Goal: Obtain resource: Download file/media

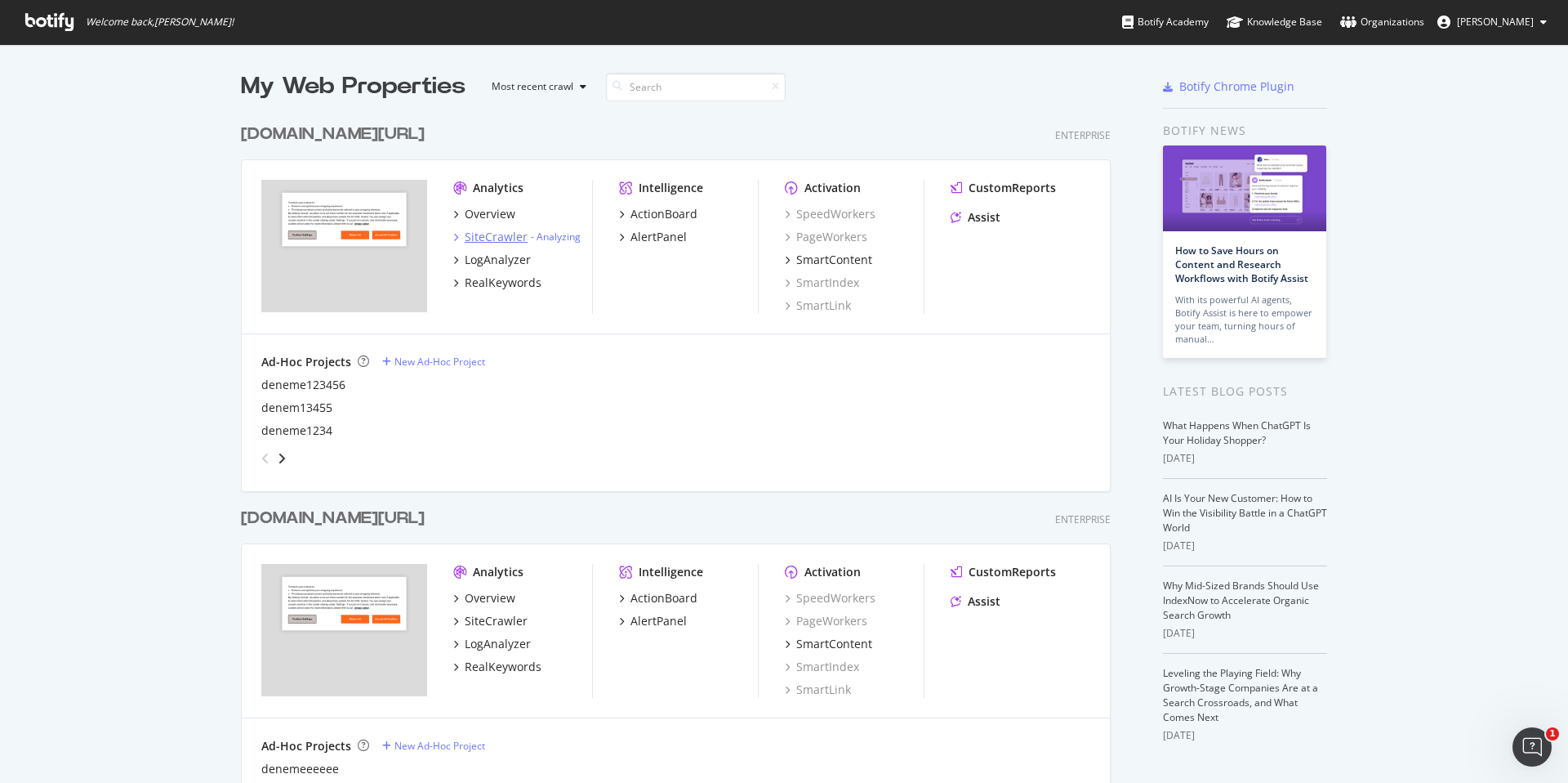
click at [512, 237] on div "SiteCrawler" at bounding box center [496, 236] width 63 height 17
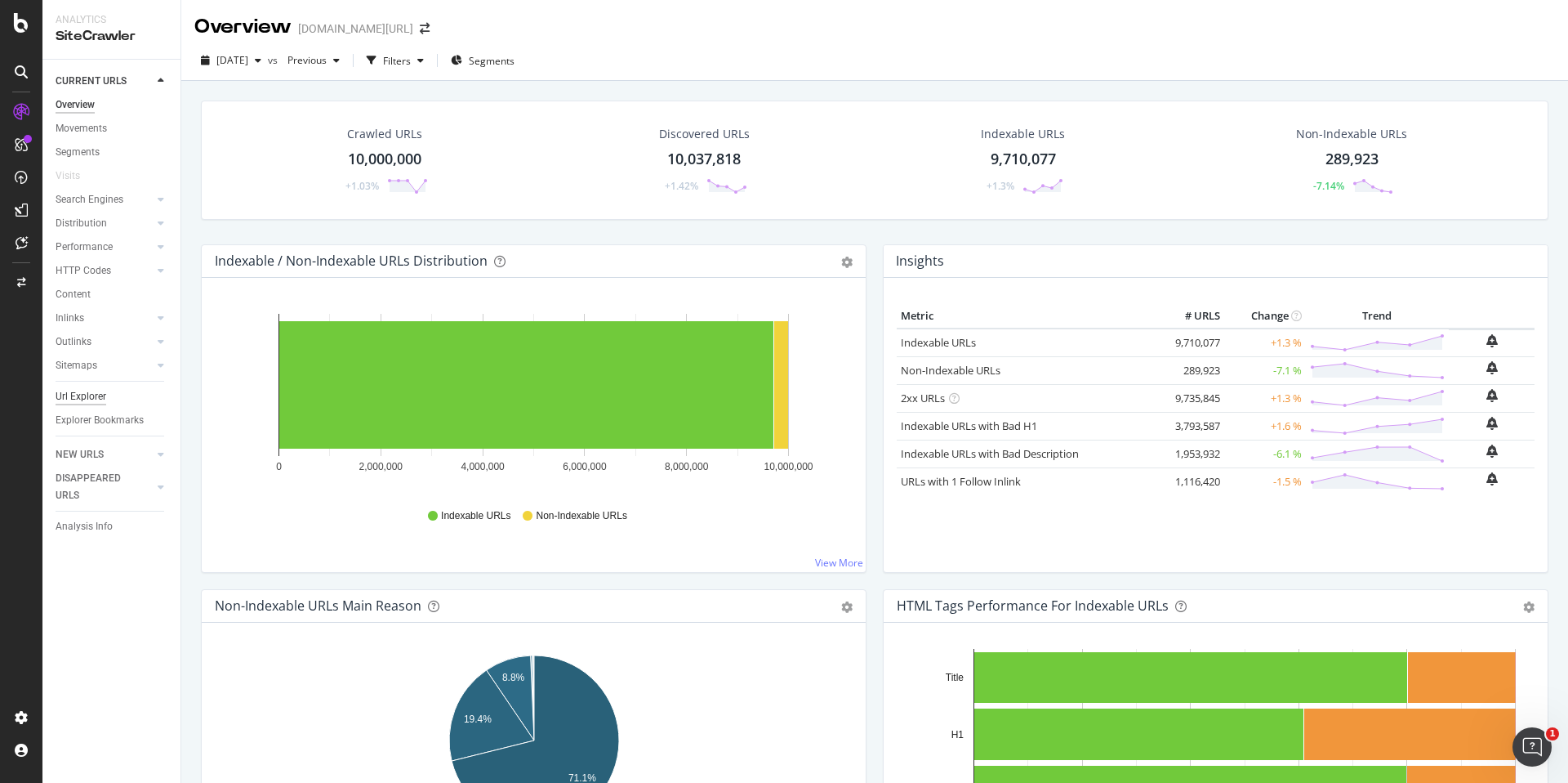
click at [100, 400] on div "Url Explorer" at bounding box center [81, 397] width 51 height 18
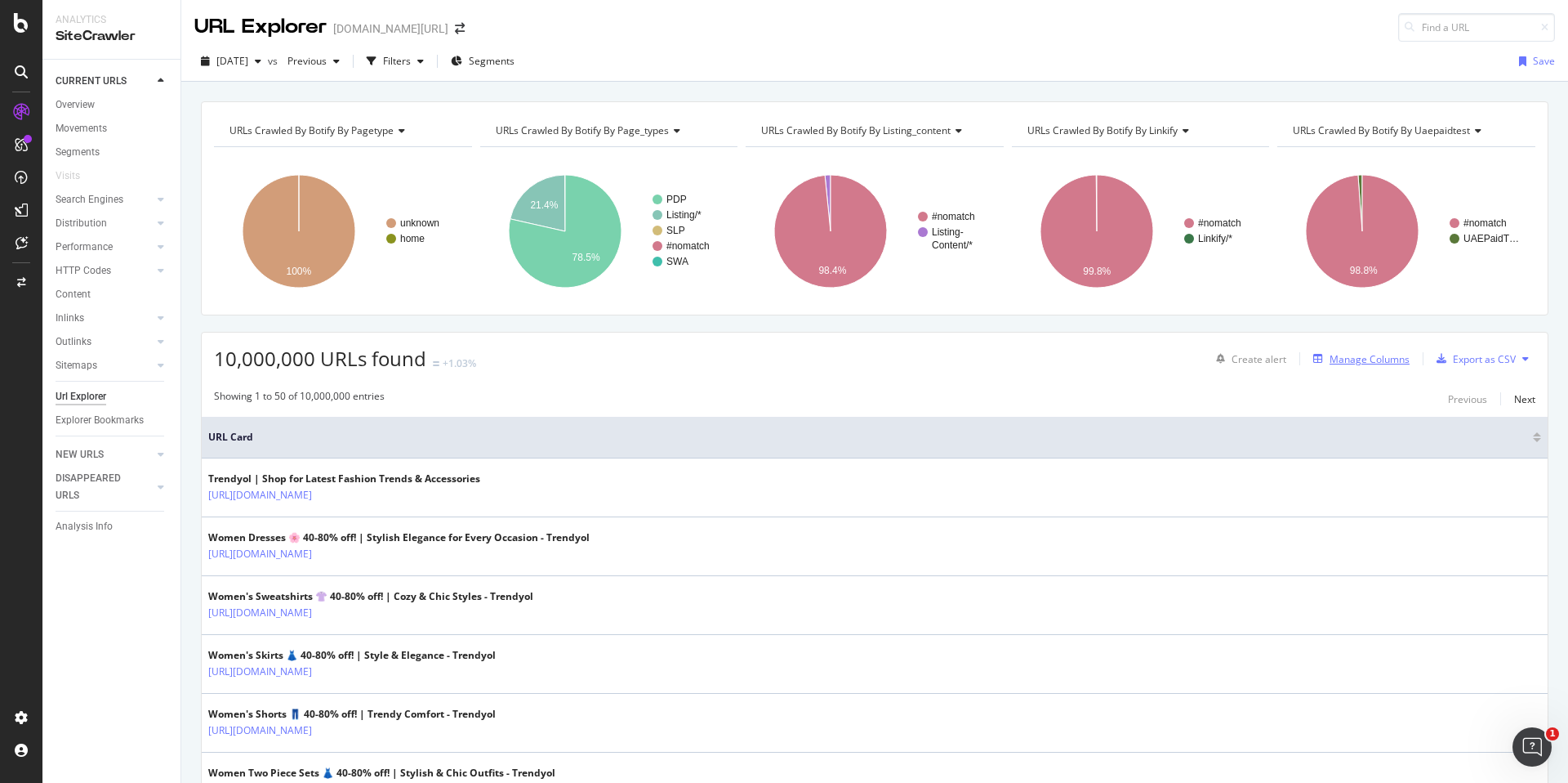
click at [1344, 354] on div "Manage Columns" at bounding box center [1369, 359] width 80 height 14
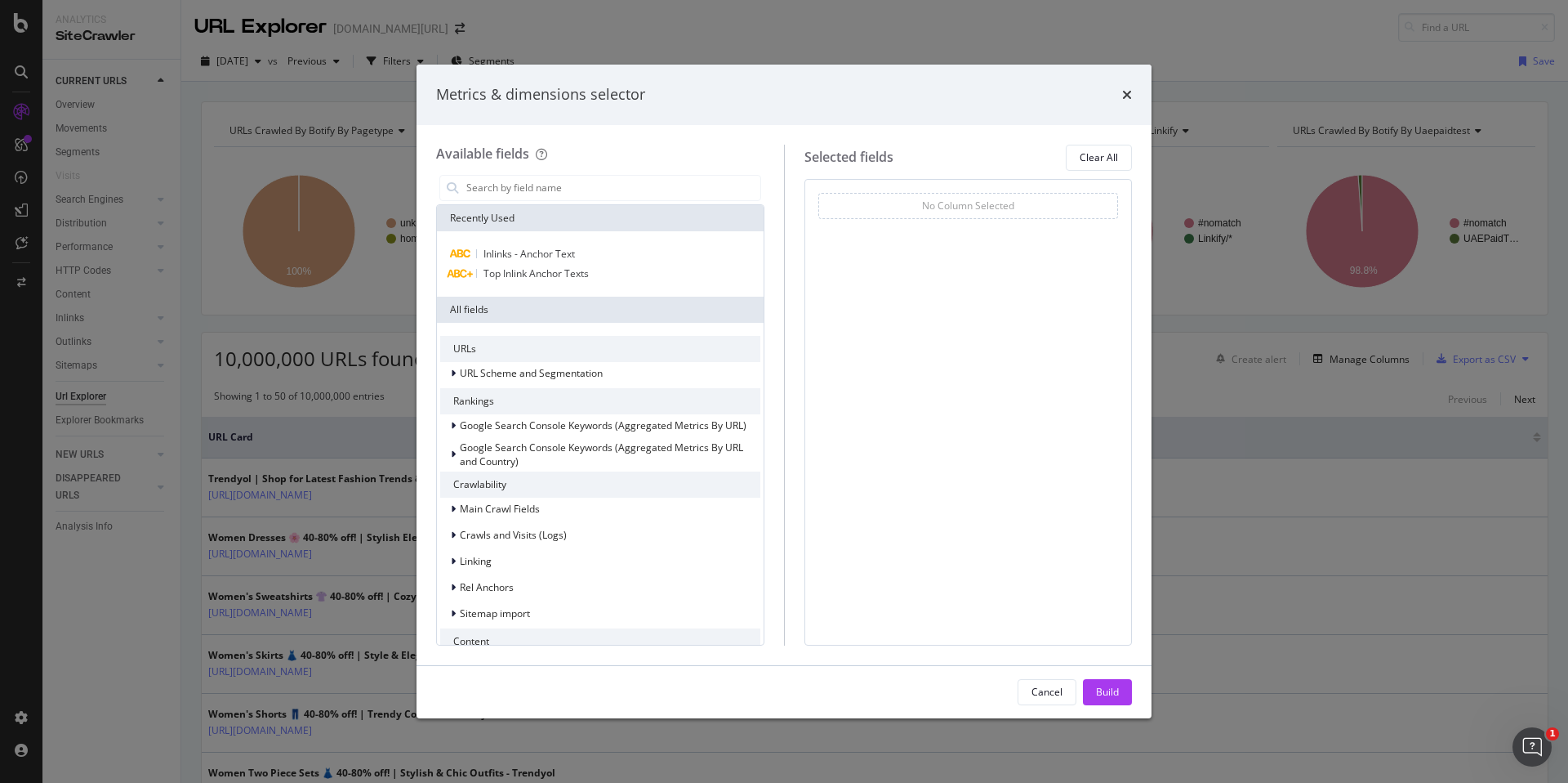
click at [141, 17] on div "Metrics & dimensions selector Available fields Recently Used Inlinks - Anchor T…" at bounding box center [784, 391] width 1568 height 783
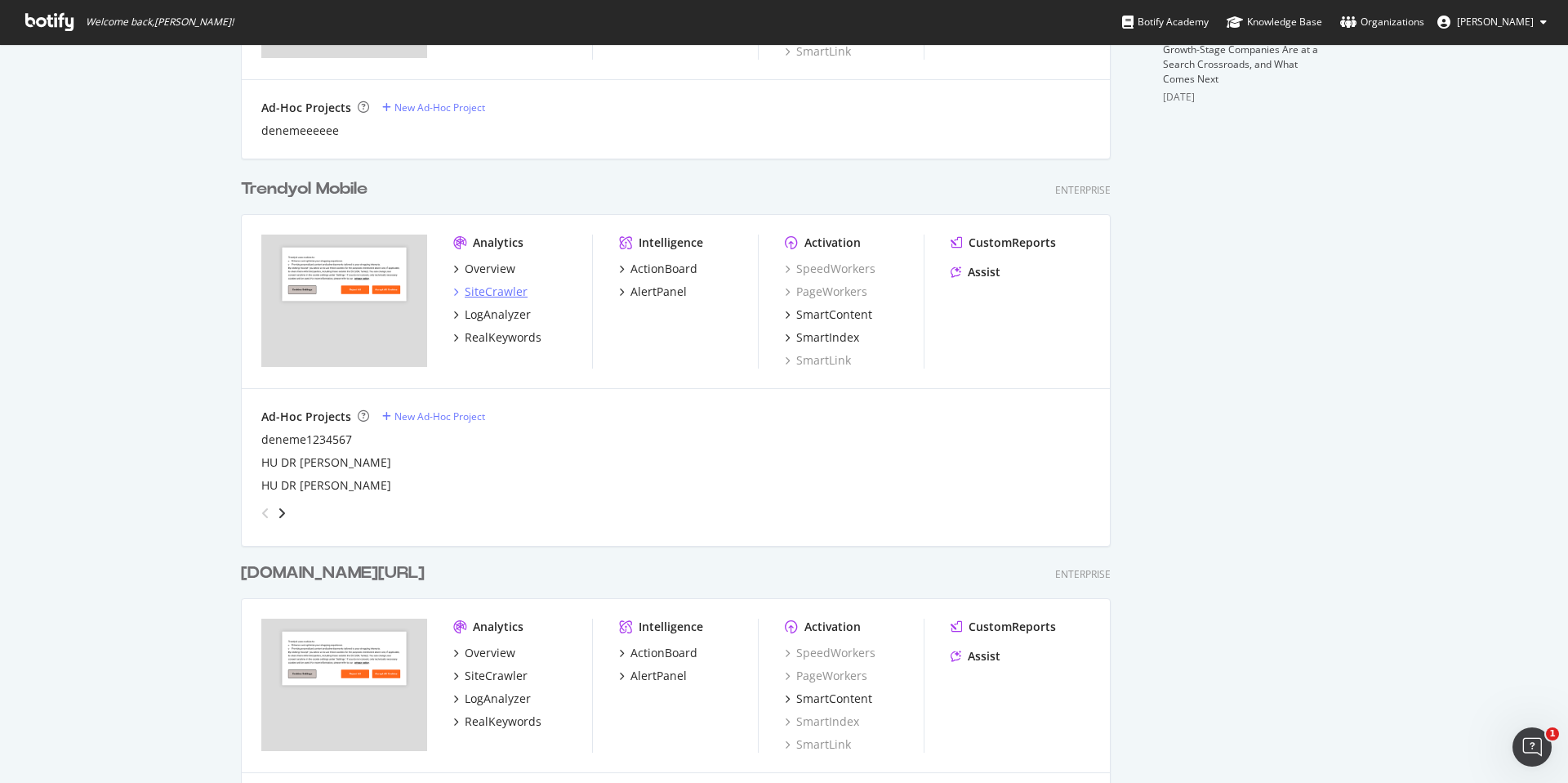
scroll to position [269, 0]
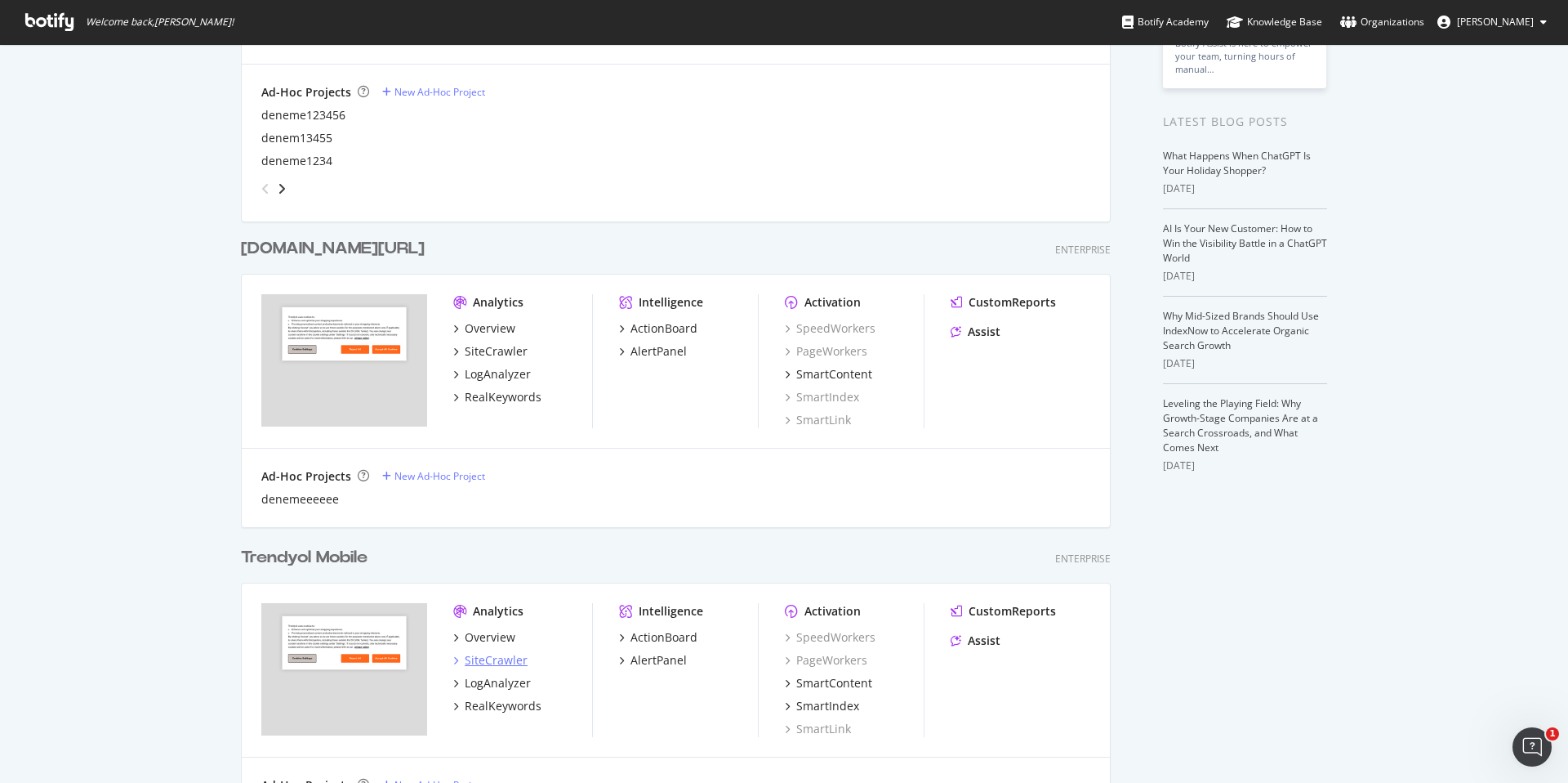
click at [499, 658] on div "SiteCrawler" at bounding box center [496, 659] width 63 height 17
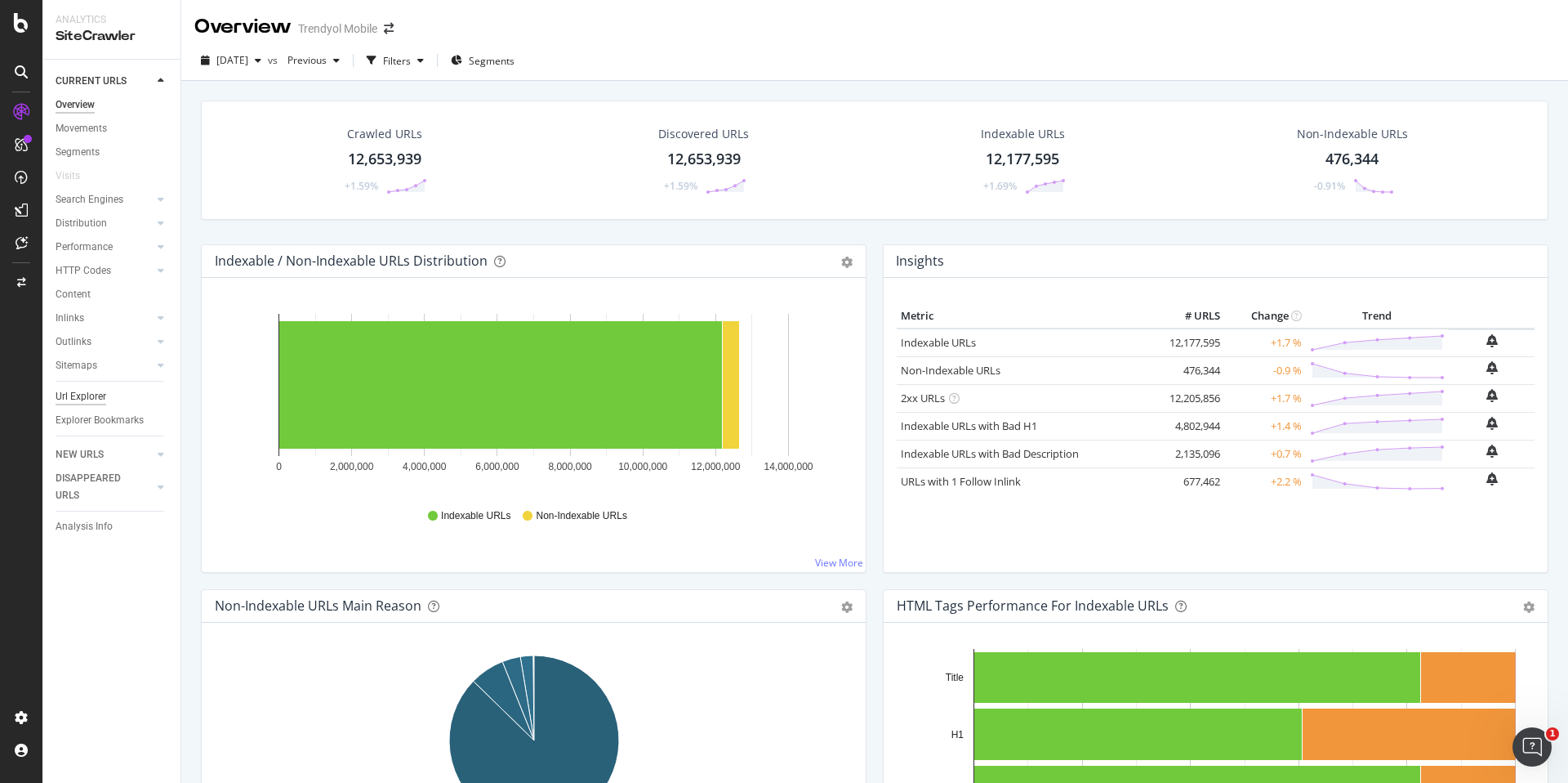
click at [104, 397] on div "Url Explorer" at bounding box center [81, 397] width 51 height 18
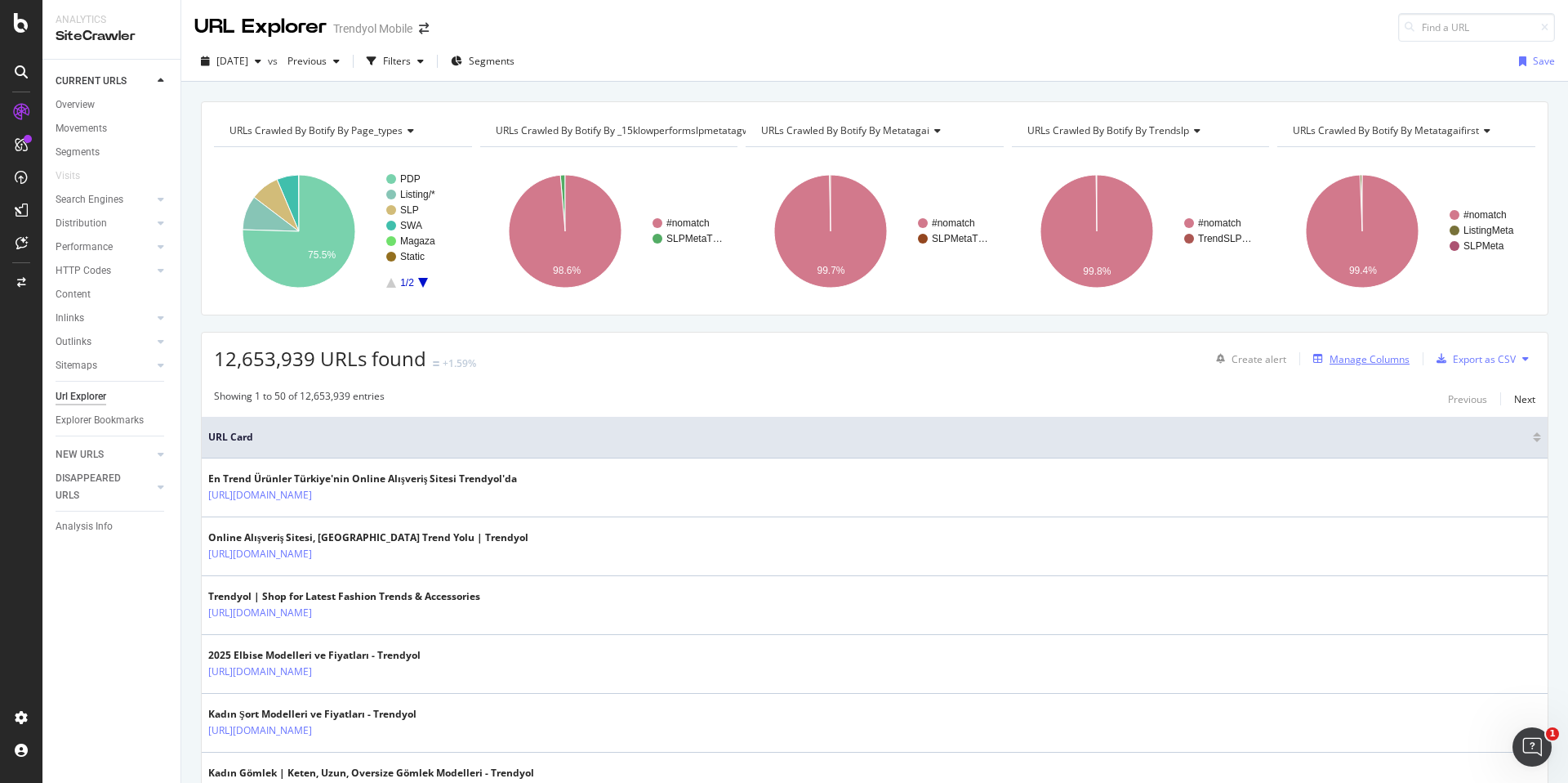
click at [1364, 360] on div "Manage Columns" at bounding box center [1369, 359] width 80 height 14
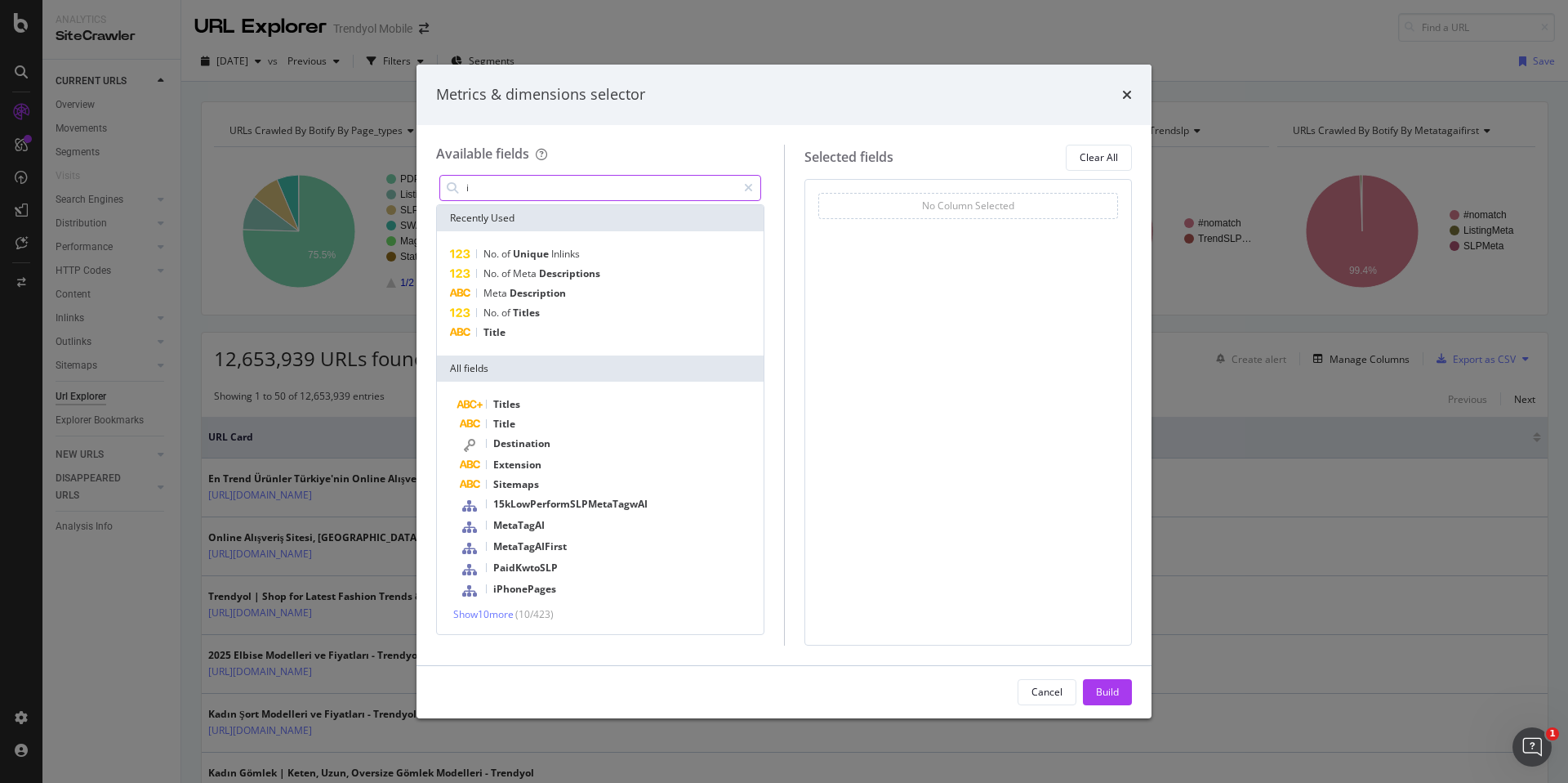
type input "i"
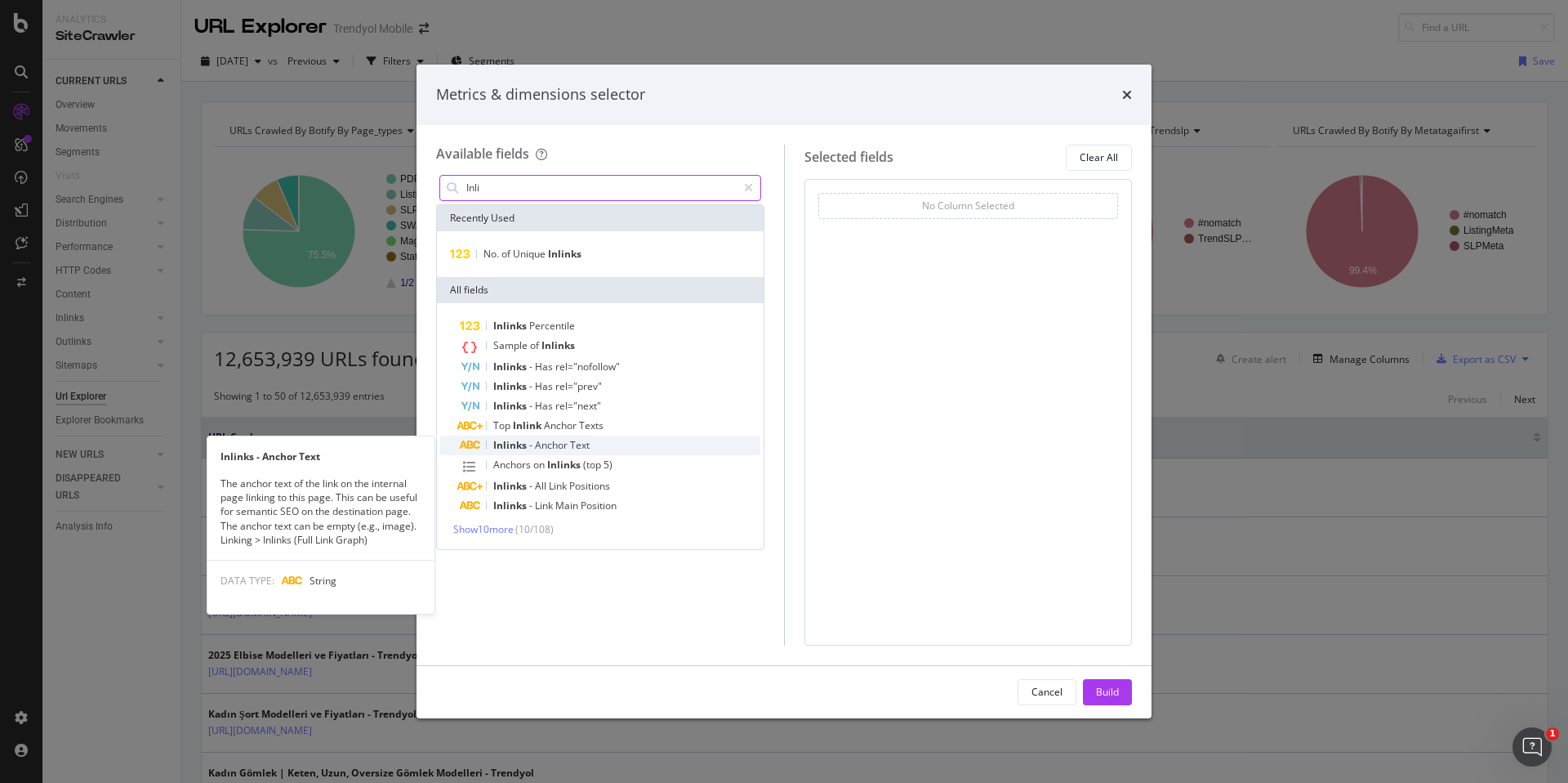
type input "Inli"
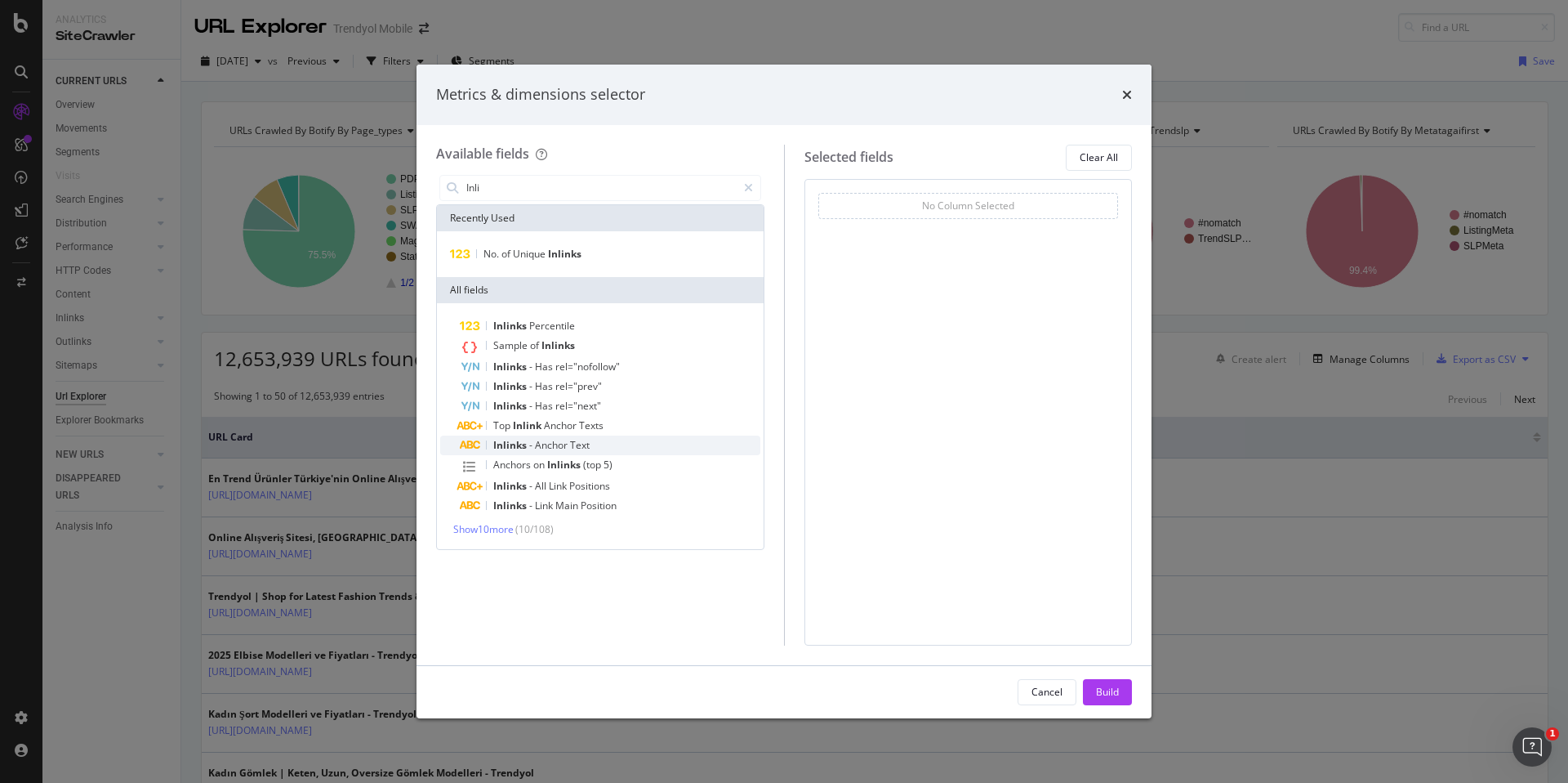
click at [589, 446] on div "Inlinks - Anchor Text" at bounding box center [610, 445] width 300 height 19
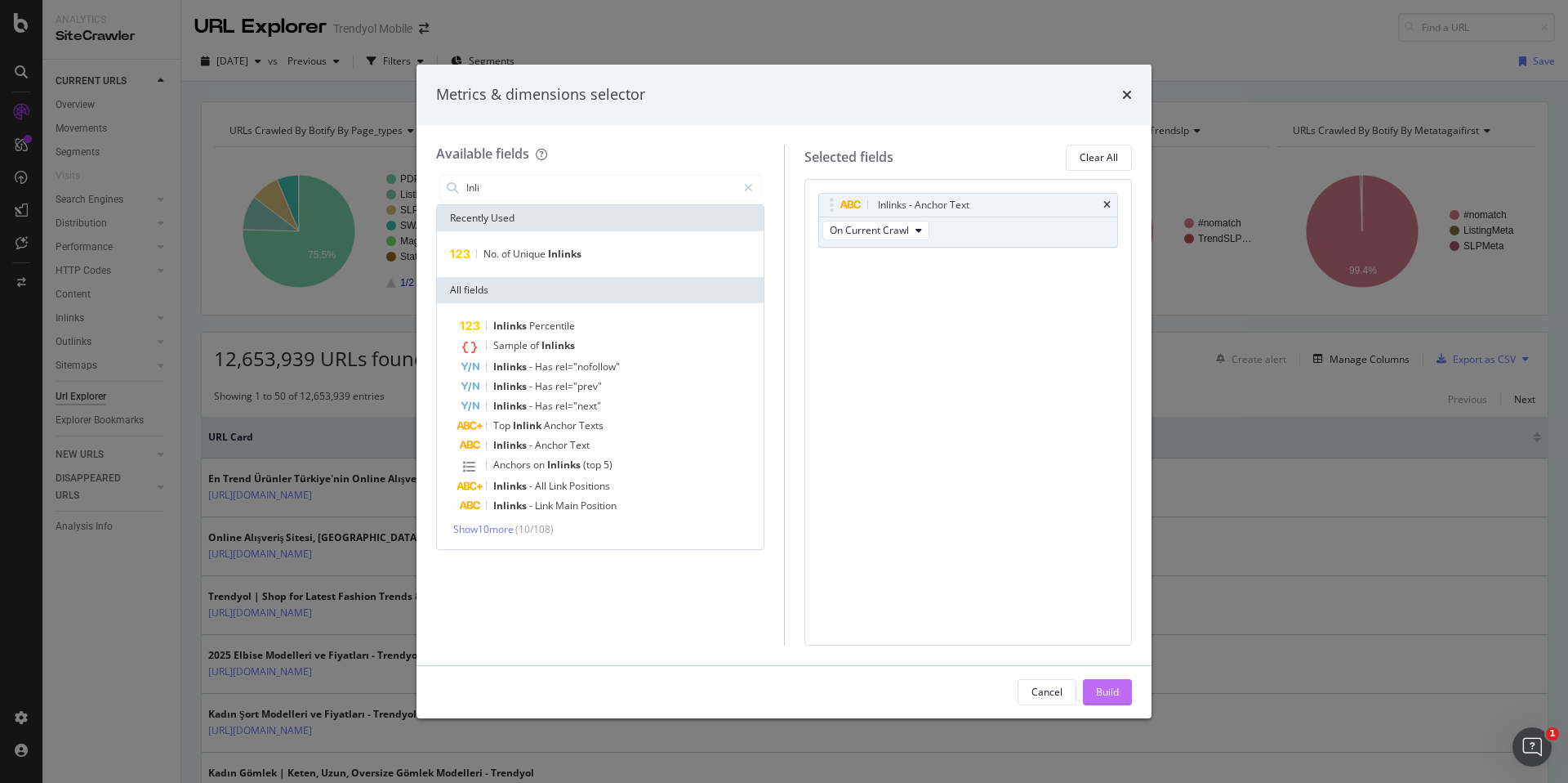
click at [1122, 693] on button "Build" at bounding box center [1107, 692] width 49 height 26
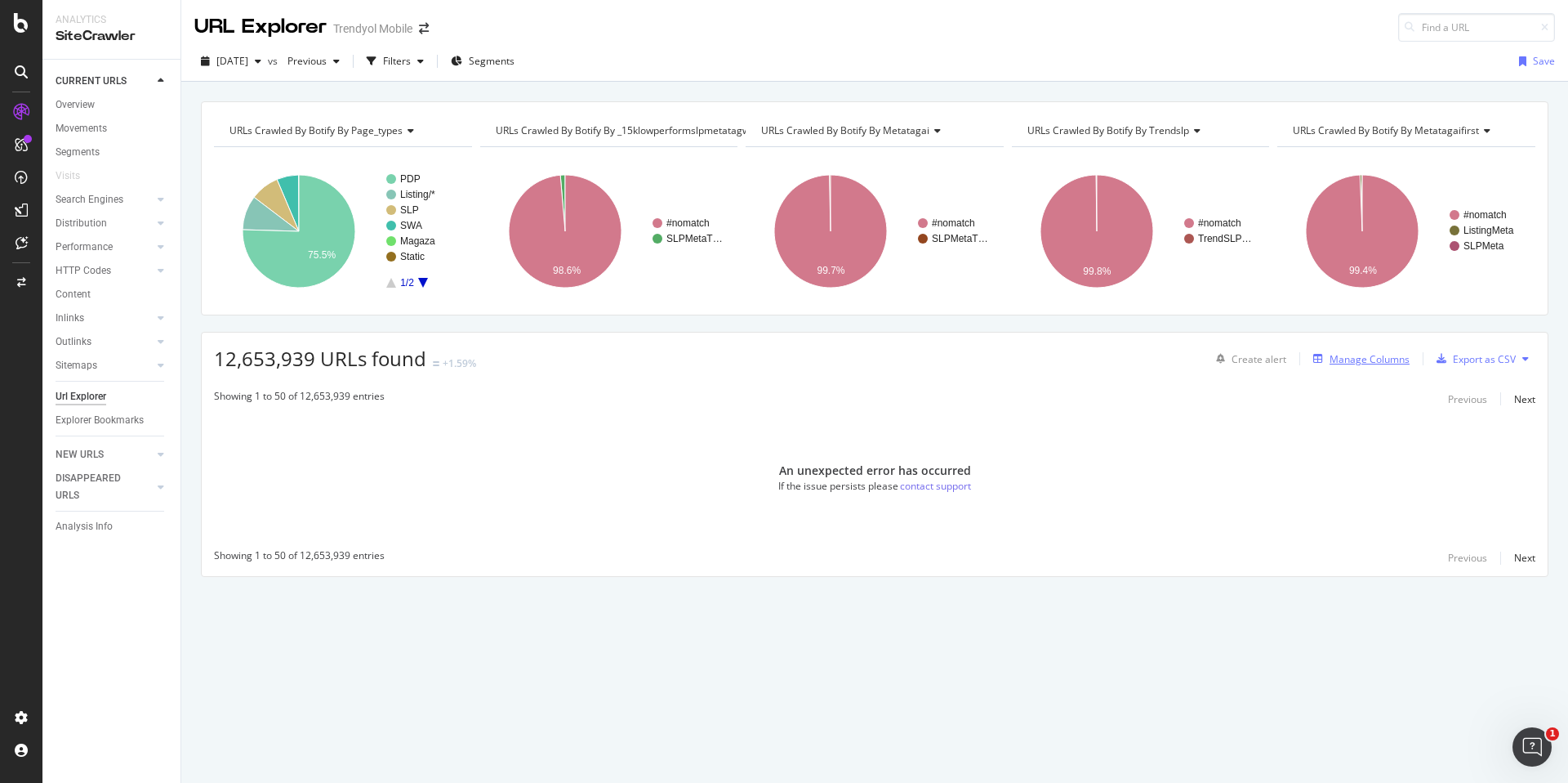
click at [1358, 360] on div "Manage Columns" at bounding box center [1369, 359] width 80 height 14
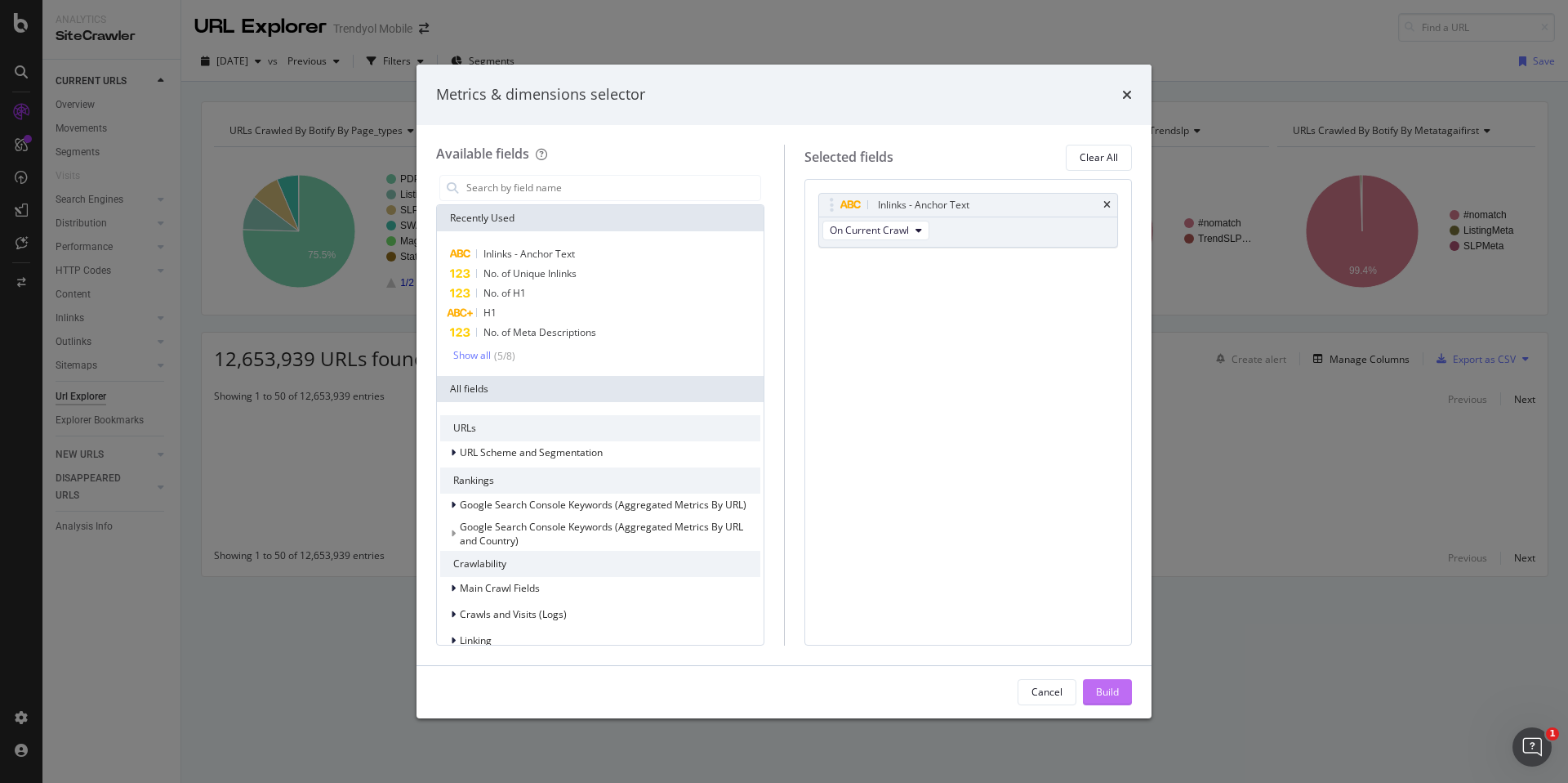
click at [1111, 687] on div "Build" at bounding box center [1107, 692] width 23 height 14
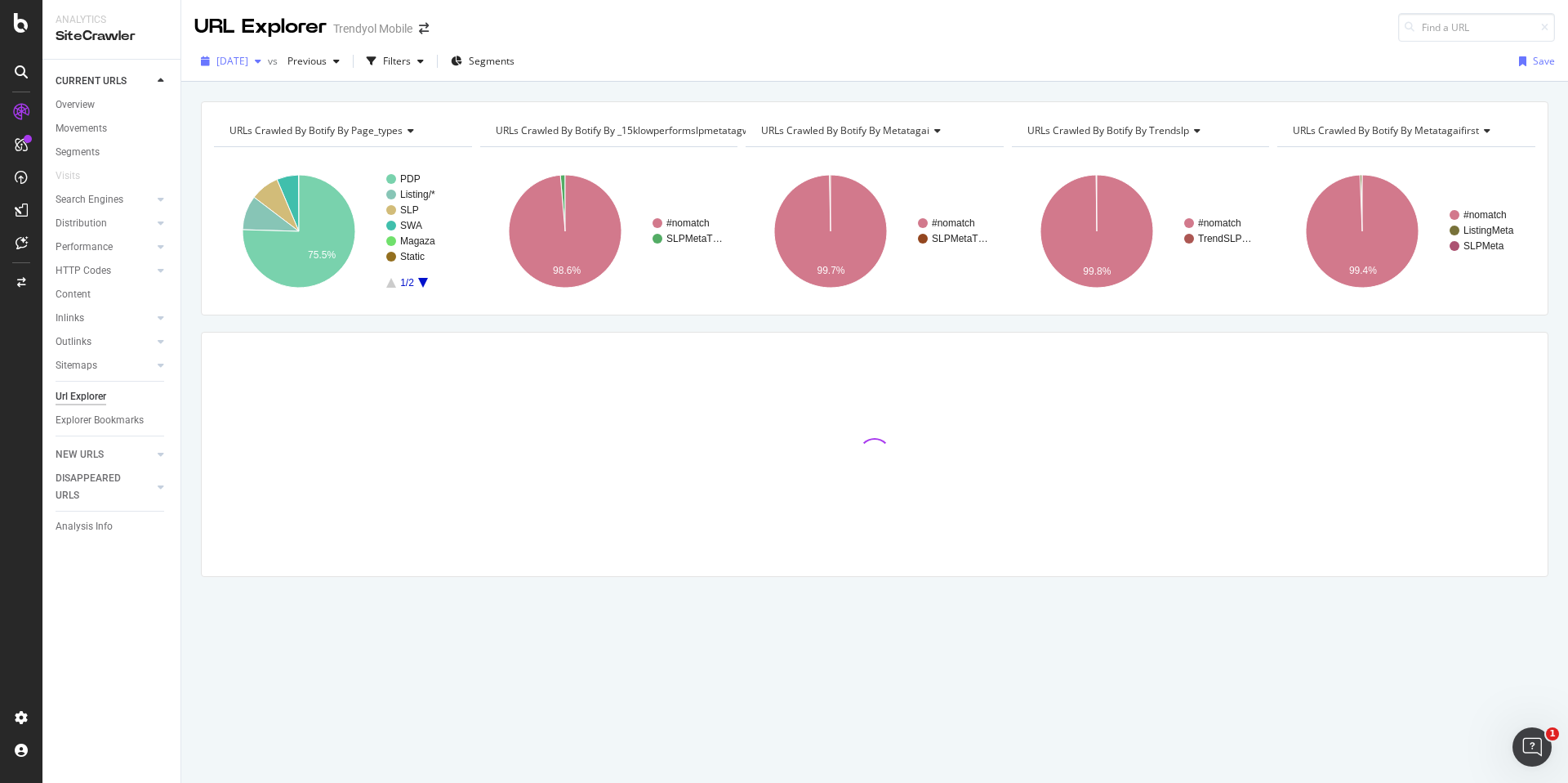
click at [248, 64] on span "2025 Aug. 31st" at bounding box center [232, 60] width 32 height 14
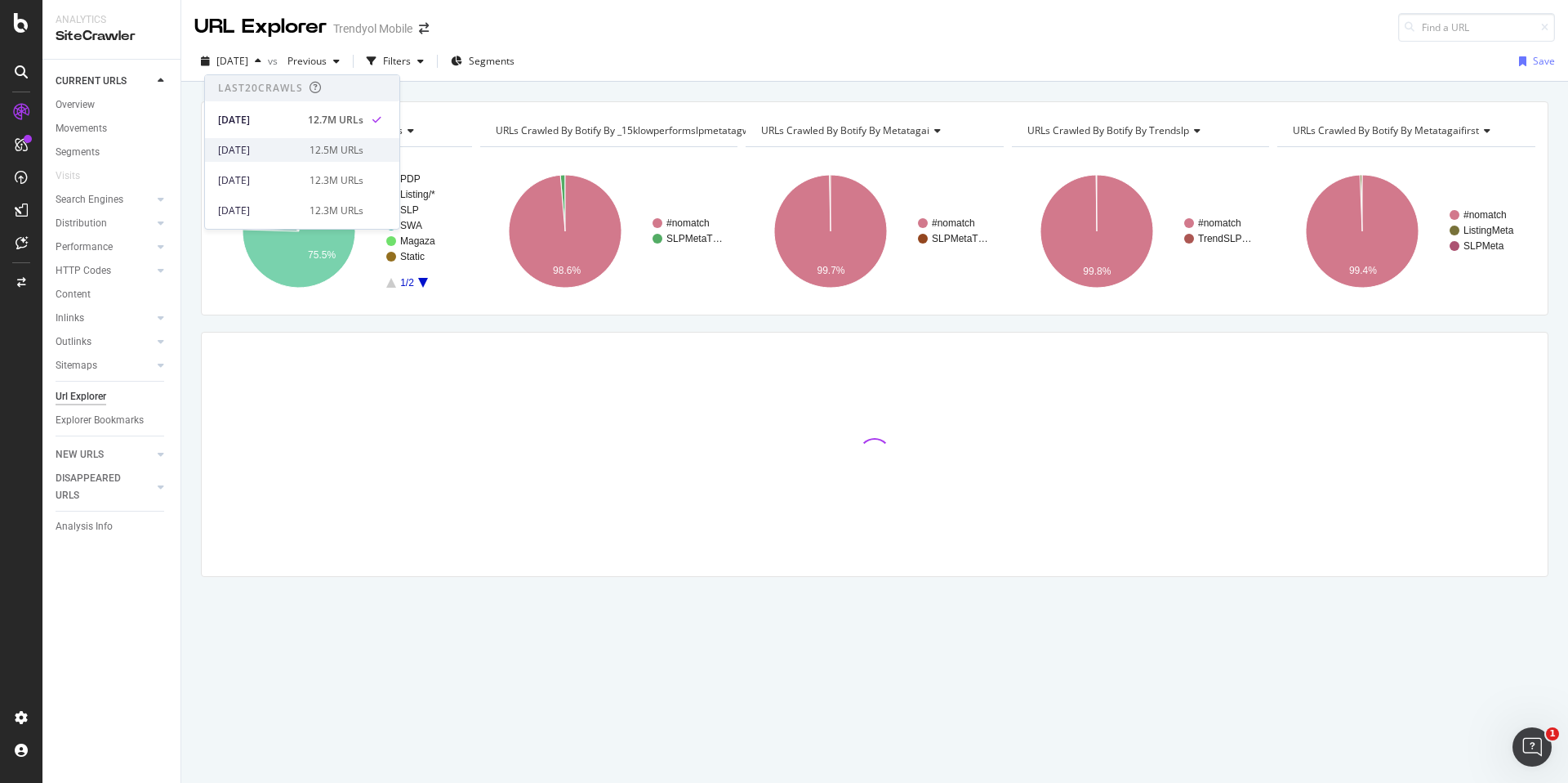
click at [265, 143] on div "2025 Aug. 24th" at bounding box center [259, 150] width 82 height 15
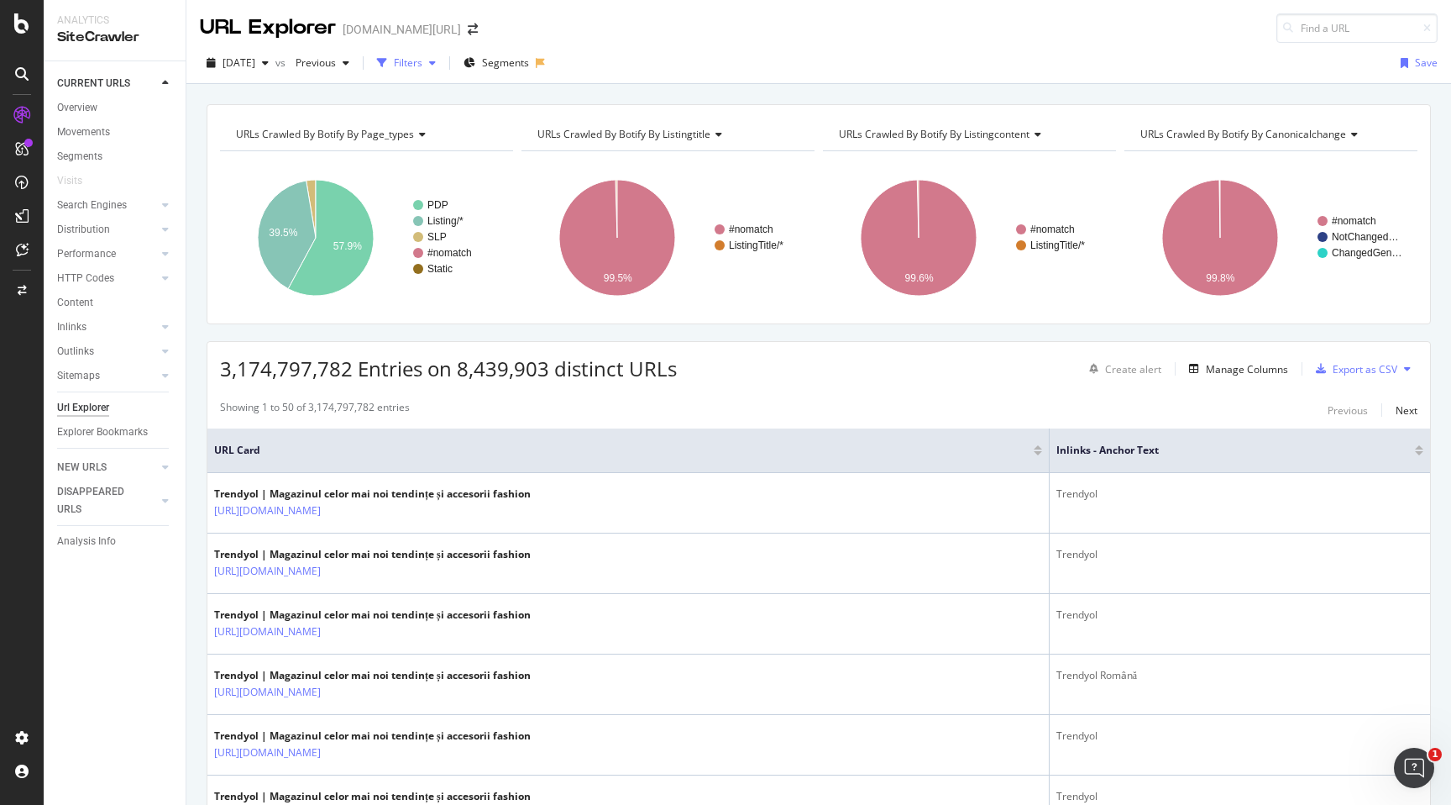
click at [418, 64] on div "Filters" at bounding box center [408, 62] width 29 height 14
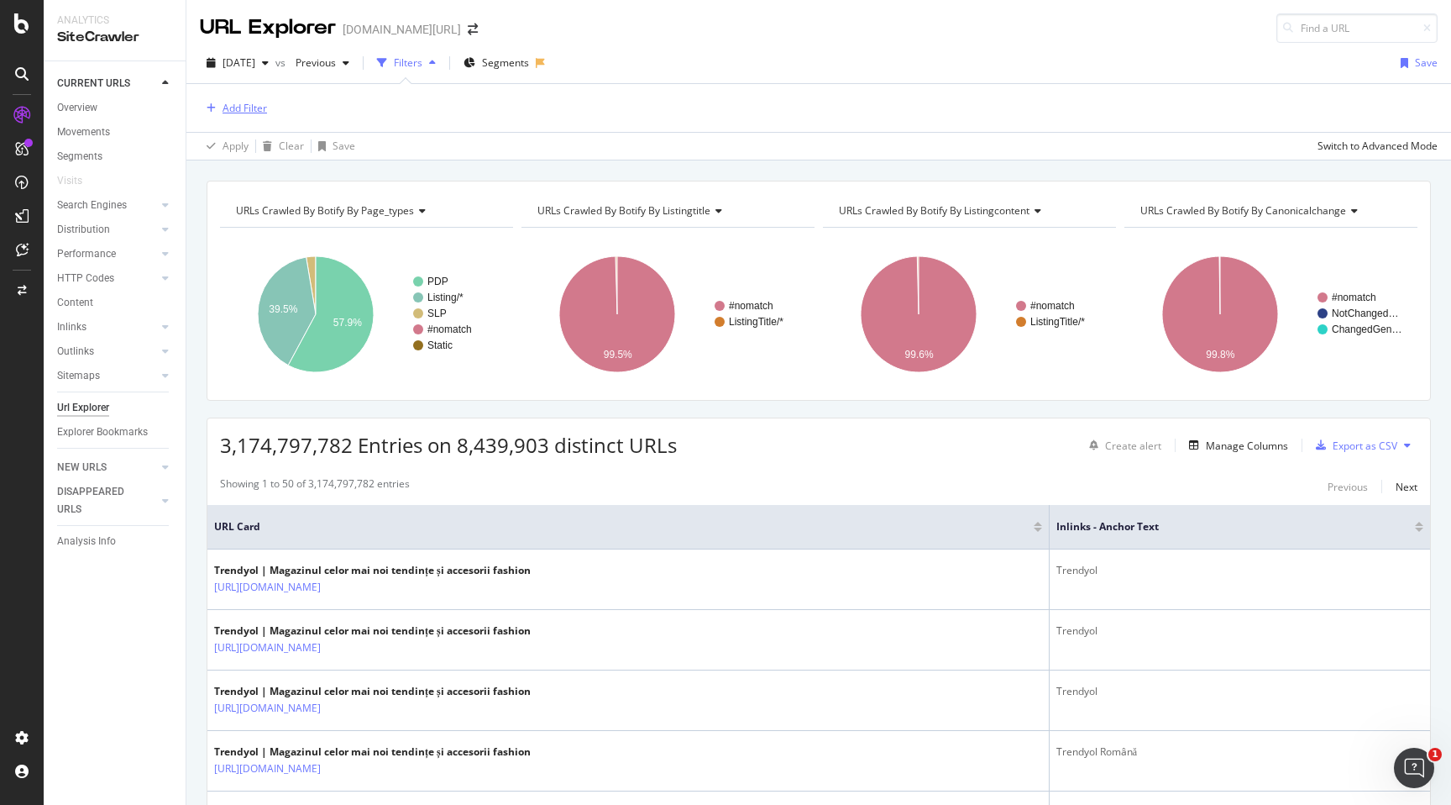
click at [254, 110] on div "Add Filter" at bounding box center [245, 108] width 45 height 14
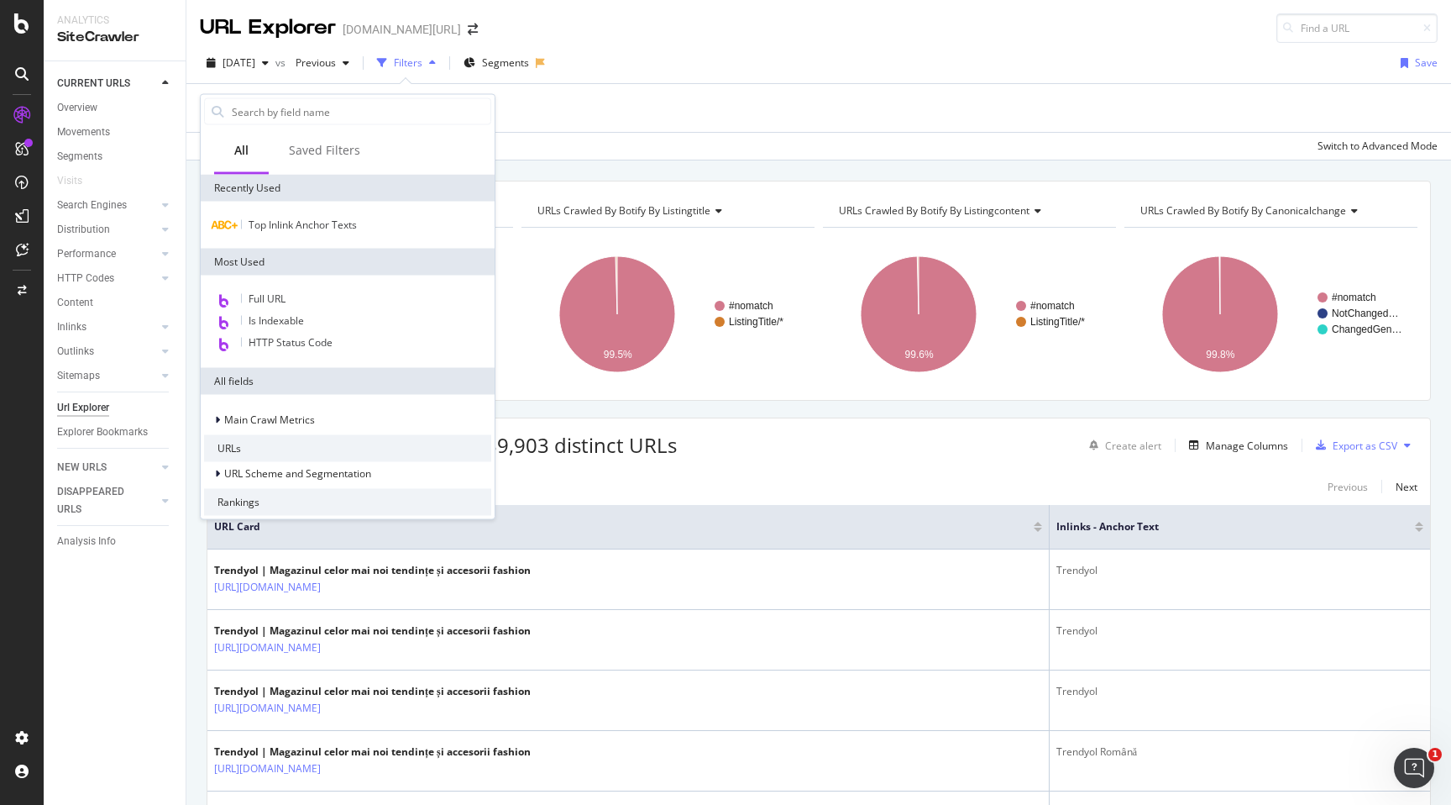
click at [795, 70] on div "2025 Jul. 8th vs Previous Filters Segments Save" at bounding box center [818, 67] width 1265 height 34
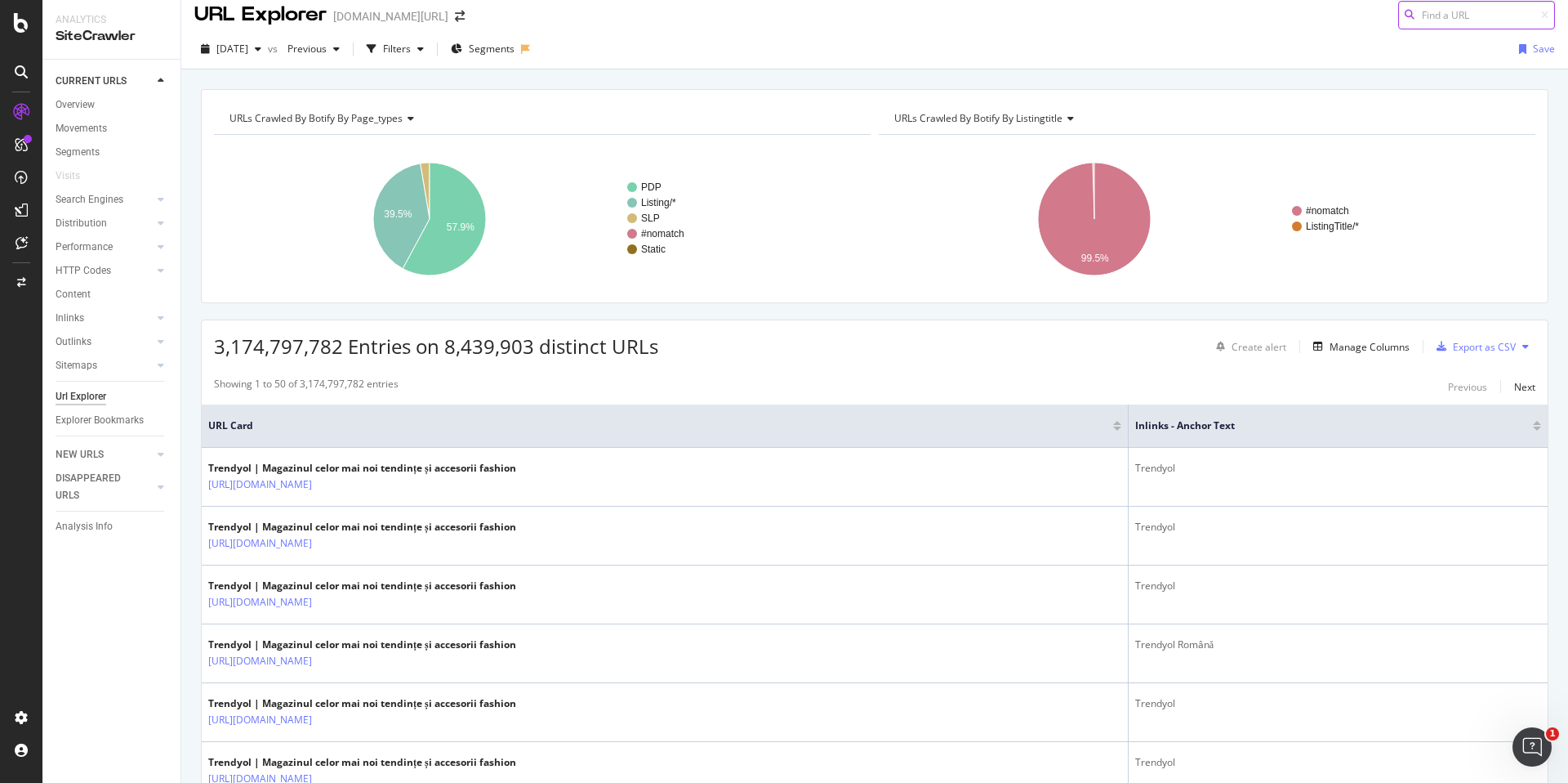
scroll to position [17, 0]
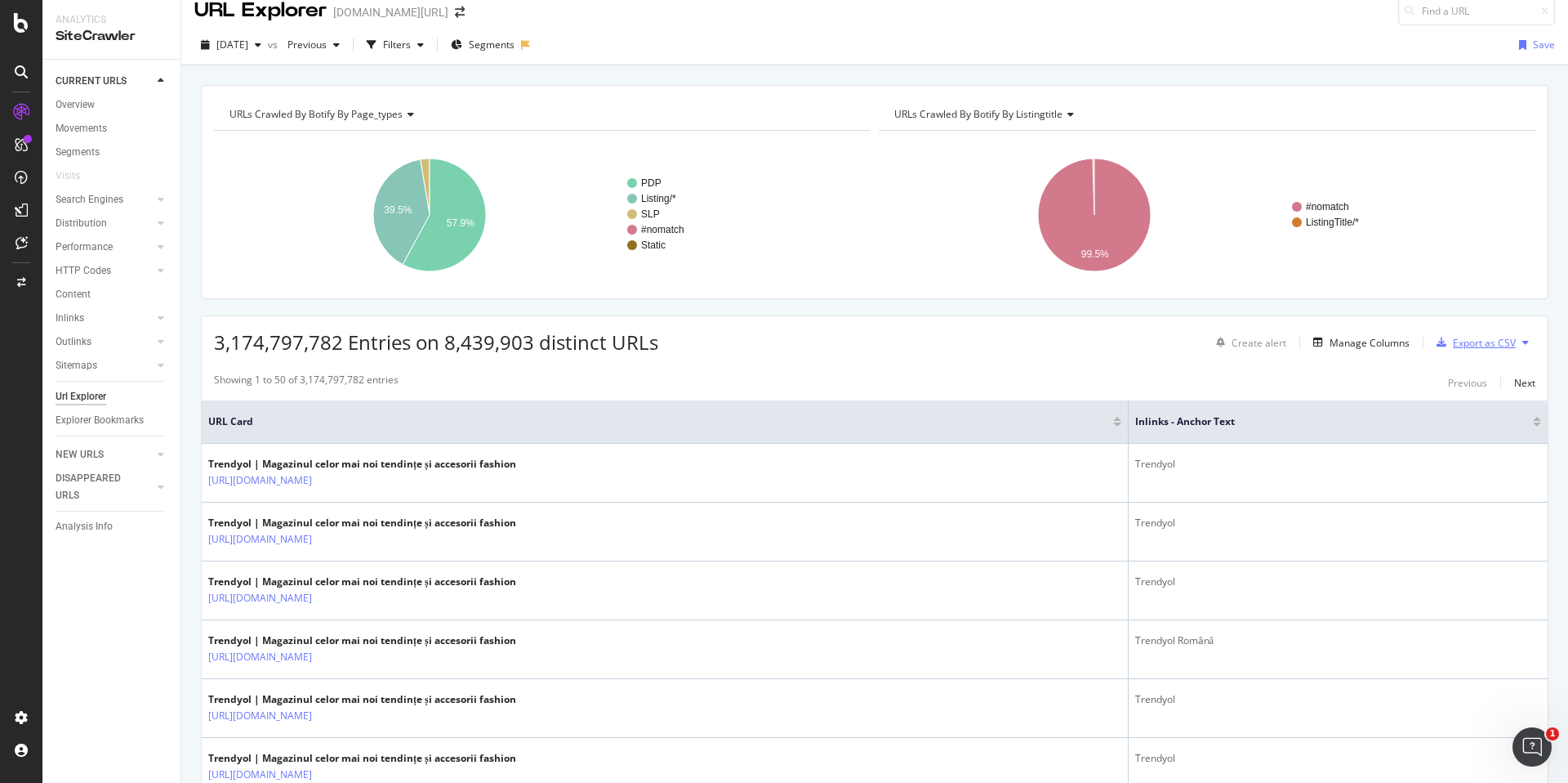
click at [769, 333] on div "Export as CSV" at bounding box center [1473, 341] width 86 height 24
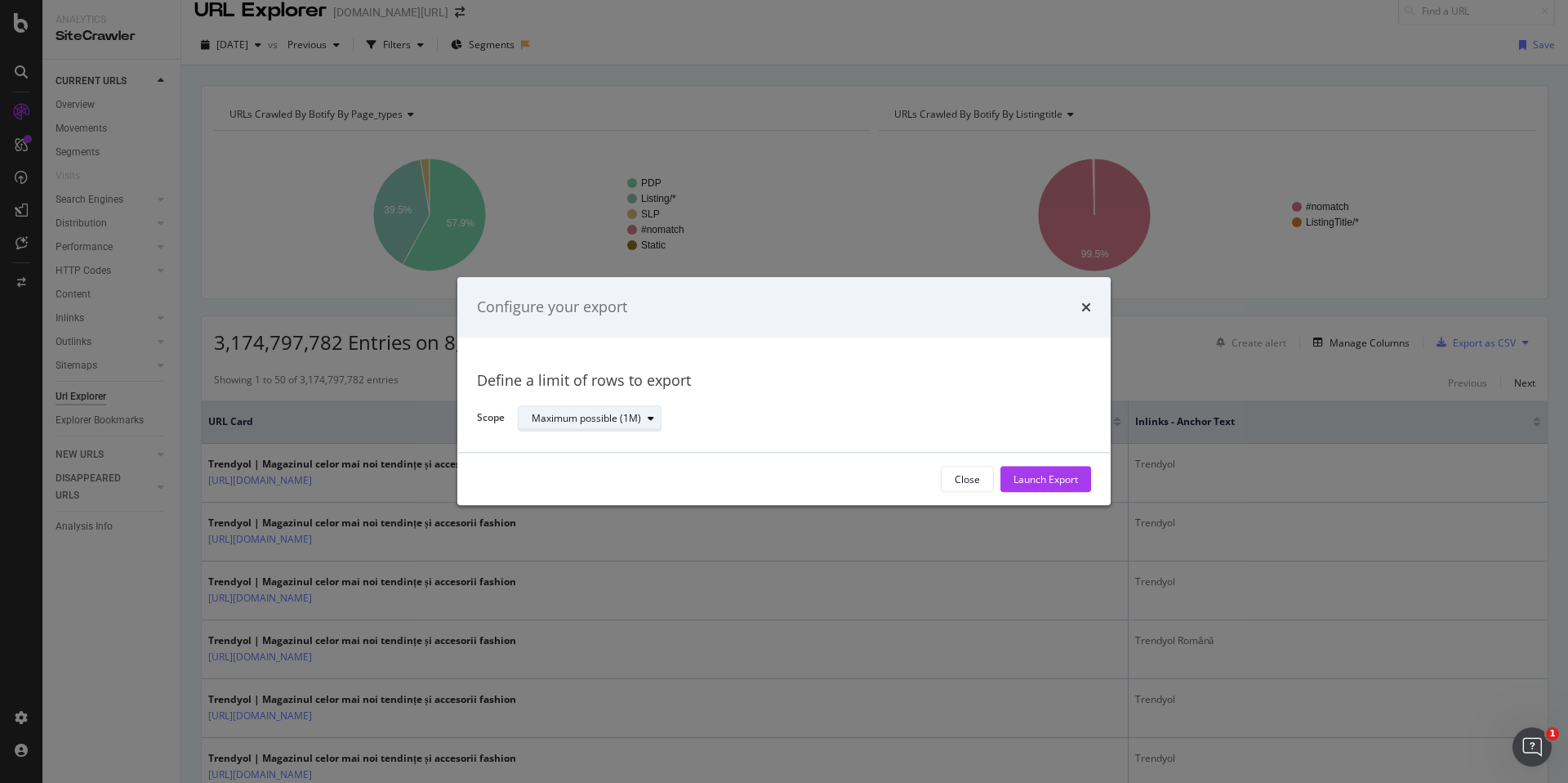
click at [655, 413] on div "modal" at bounding box center [650, 418] width 19 height 10
click at [605, 476] on div "Define a limit" at bounding box center [598, 472] width 143 height 20
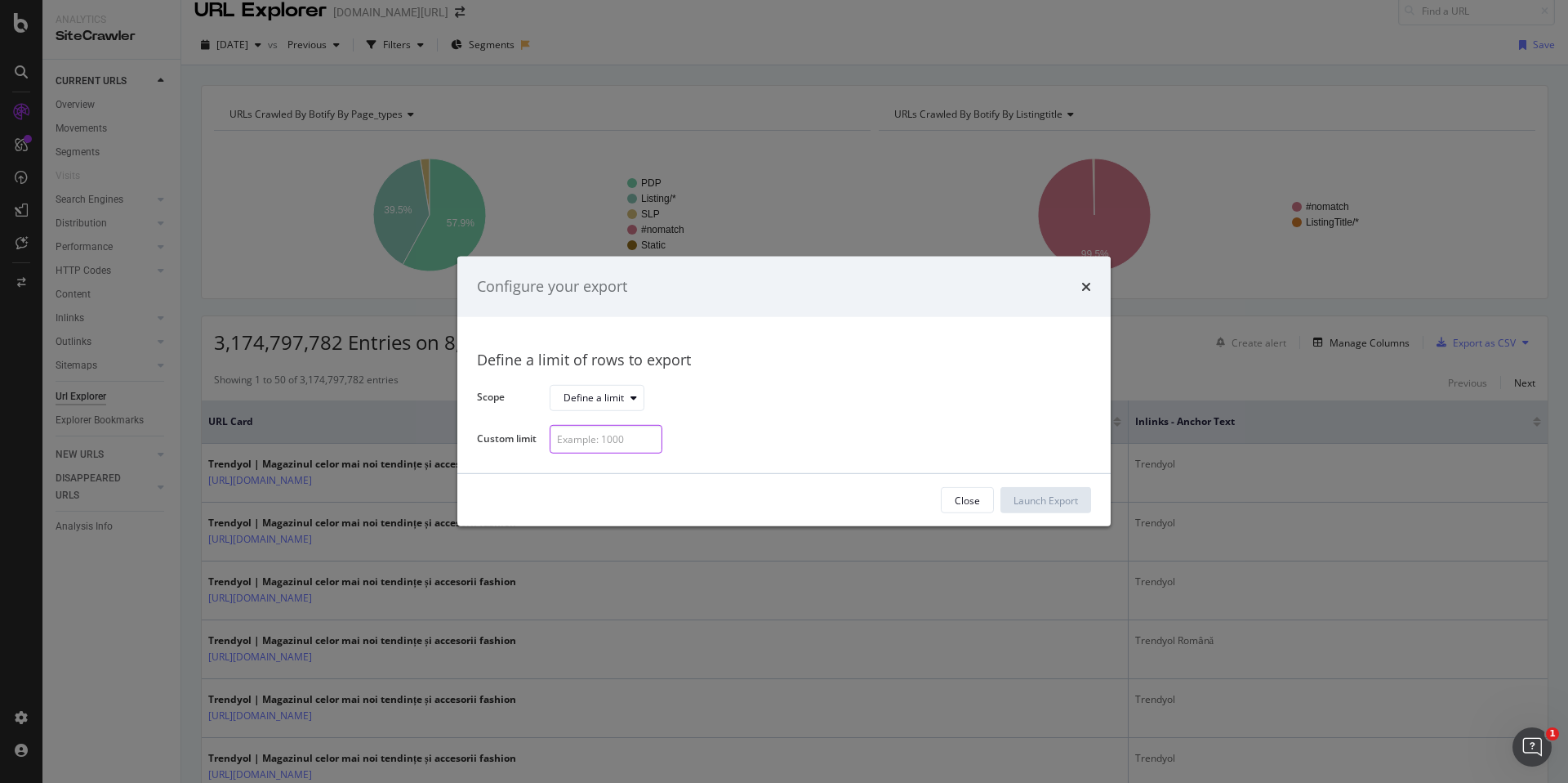
click at [619, 445] on input "modal" at bounding box center [606, 439] width 113 height 28
type input "50"
click at [769, 496] on div "Launch Export" at bounding box center [1045, 500] width 64 height 14
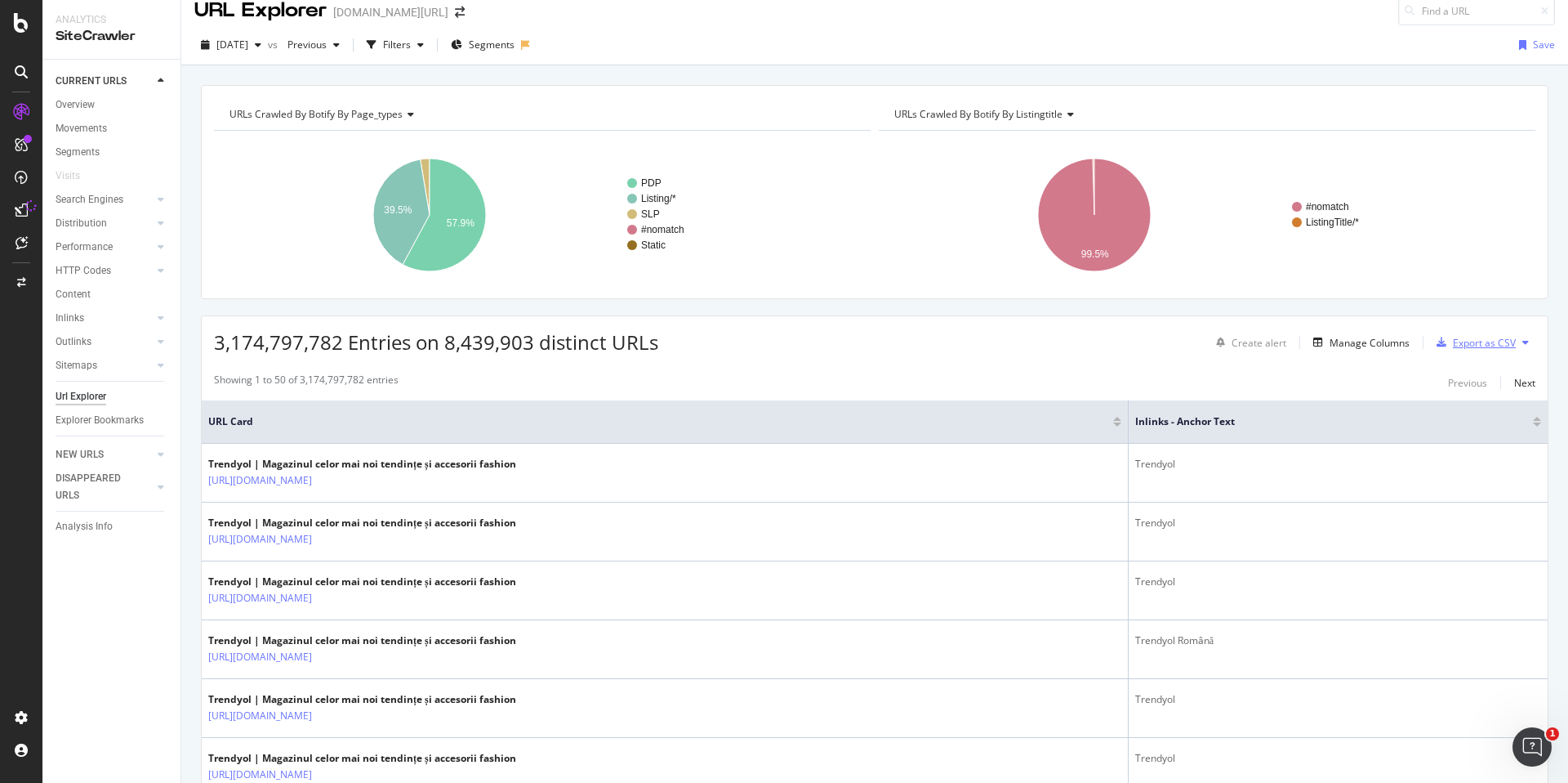
scroll to position [0, 0]
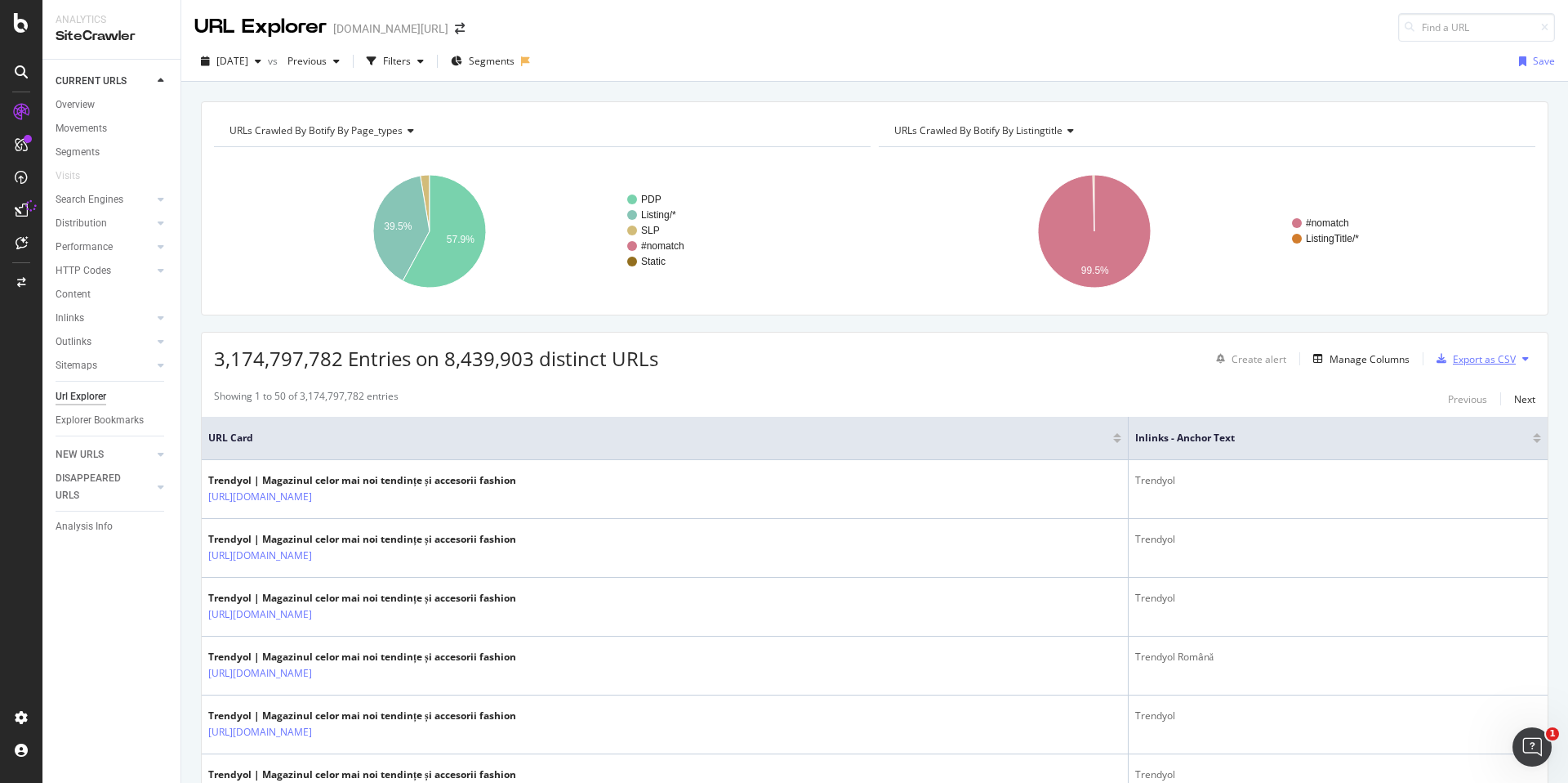
click at [769, 355] on div "Export as CSV" at bounding box center [1483, 359] width 63 height 14
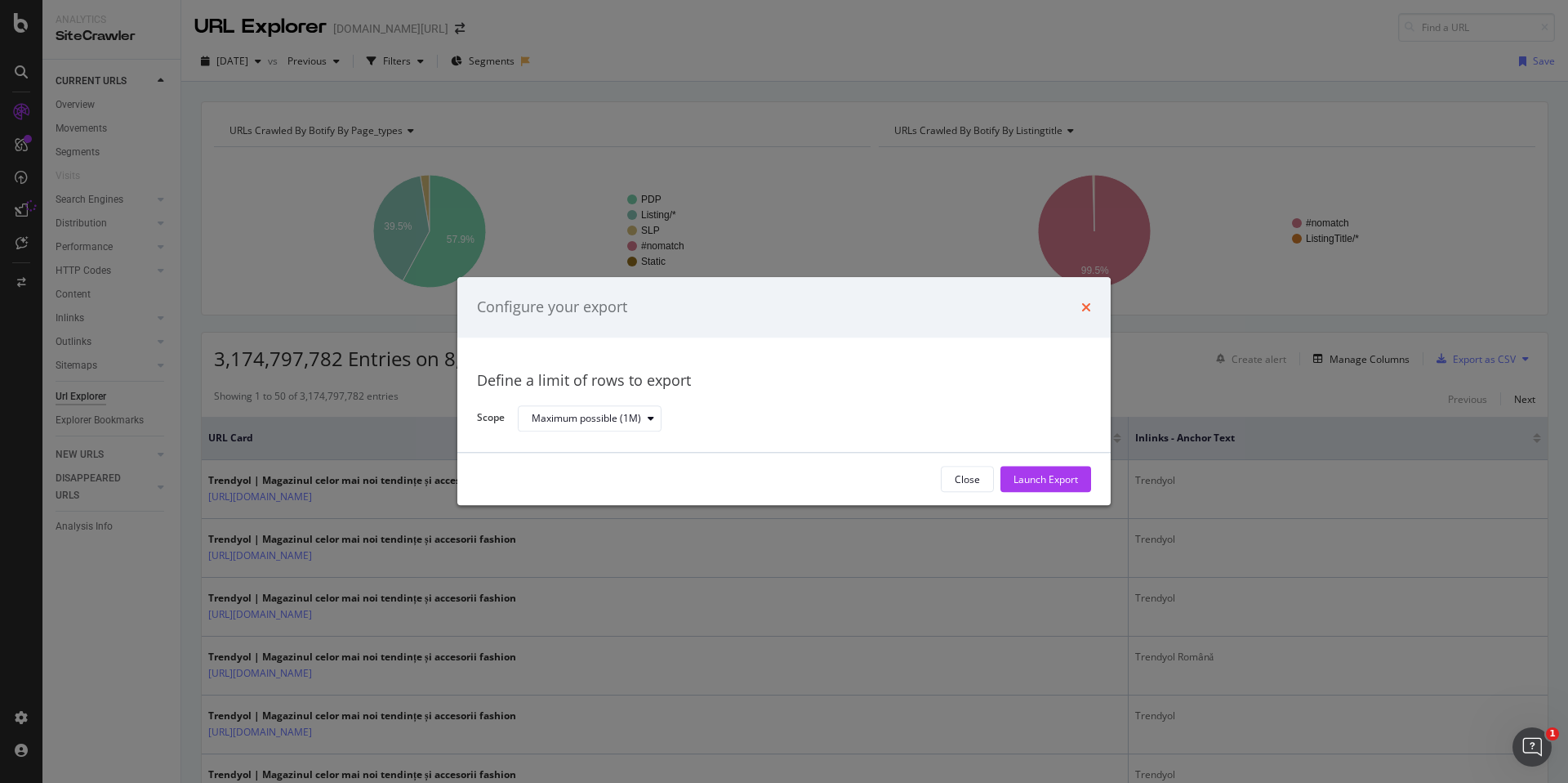
click at [769, 301] on icon "times" at bounding box center [1086, 306] width 10 height 13
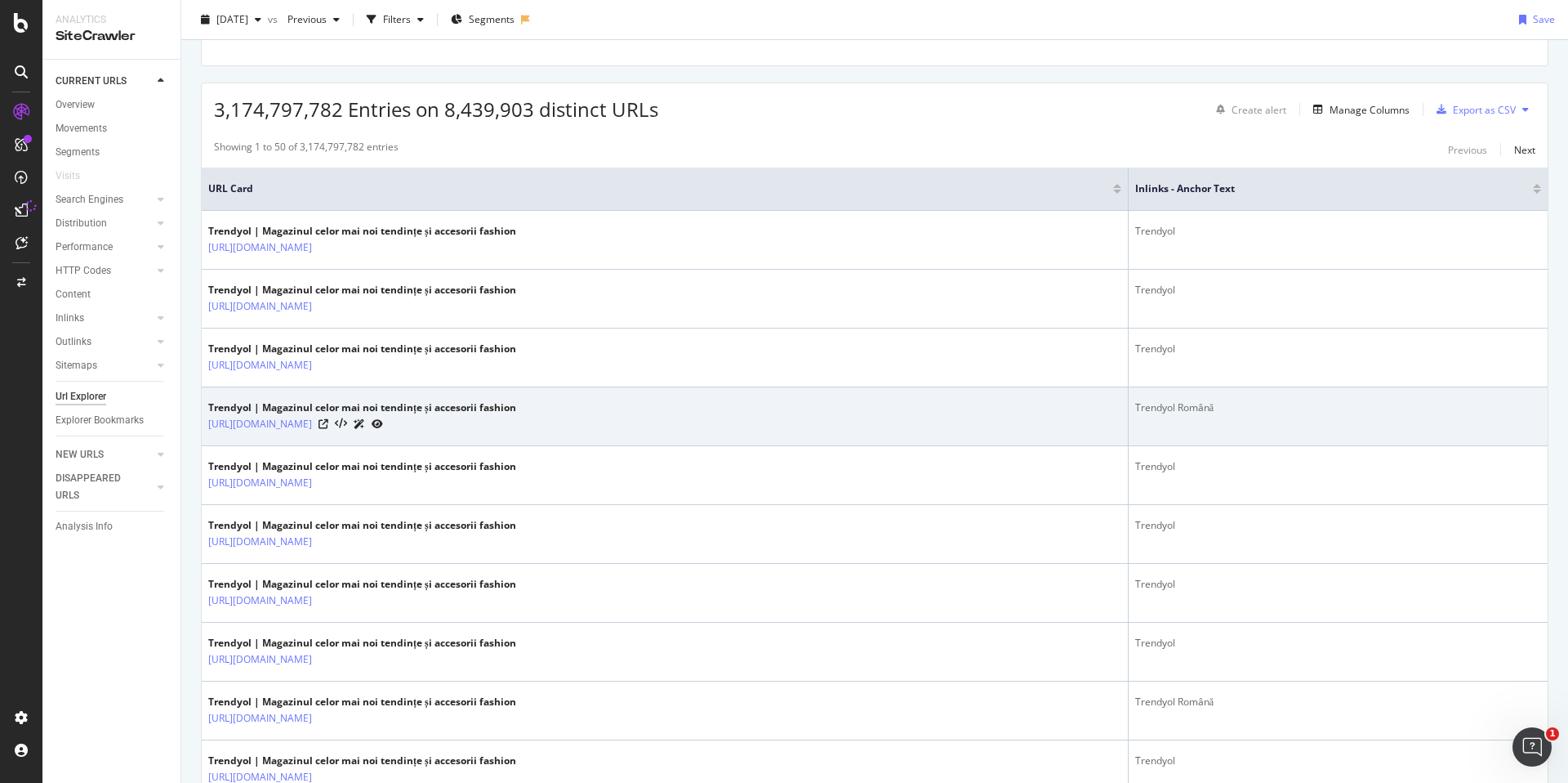
scroll to position [299, 0]
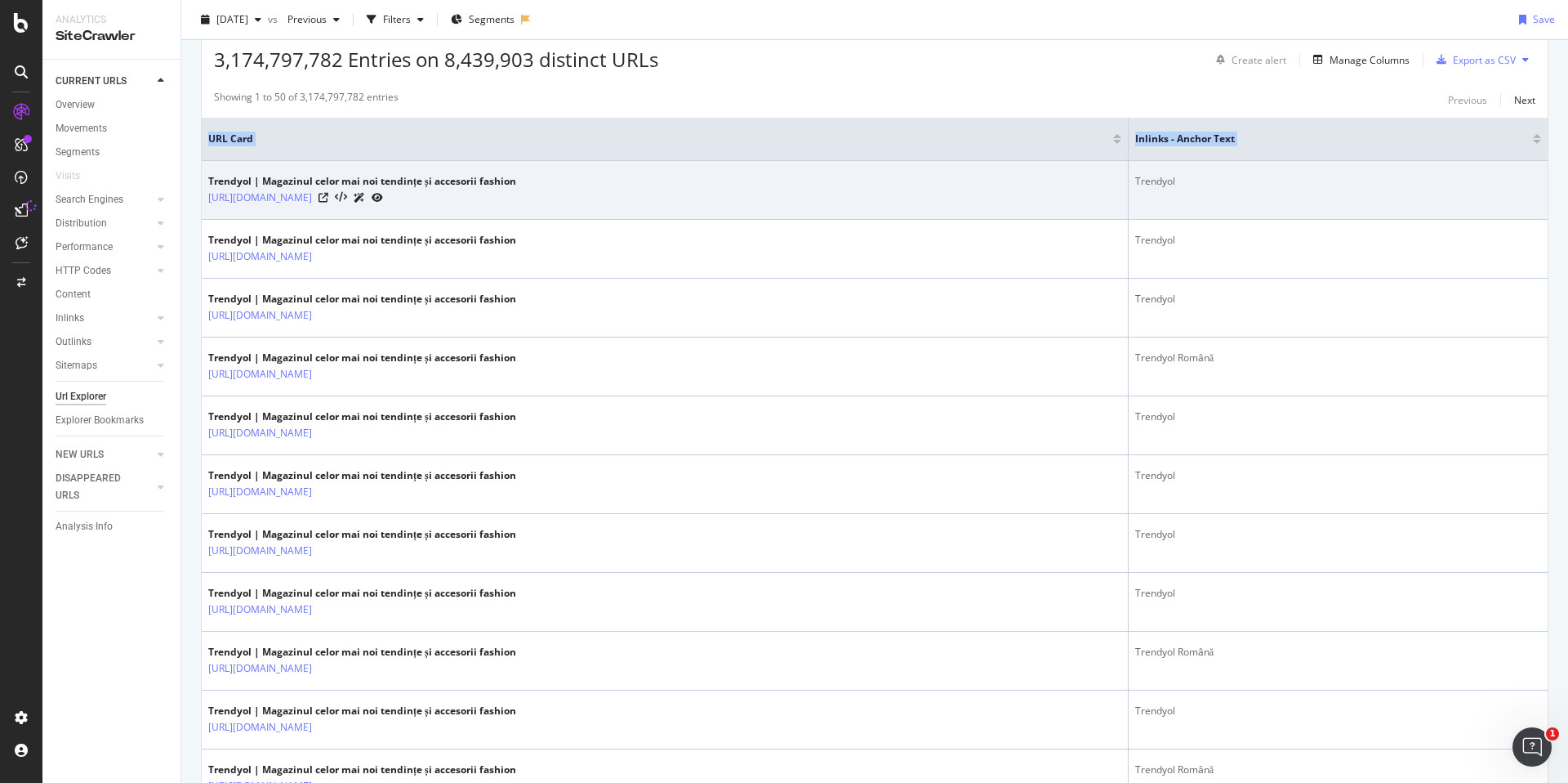
drag, startPoint x: 189, startPoint y: 122, endPoint x: 356, endPoint y: 172, distance: 174.3
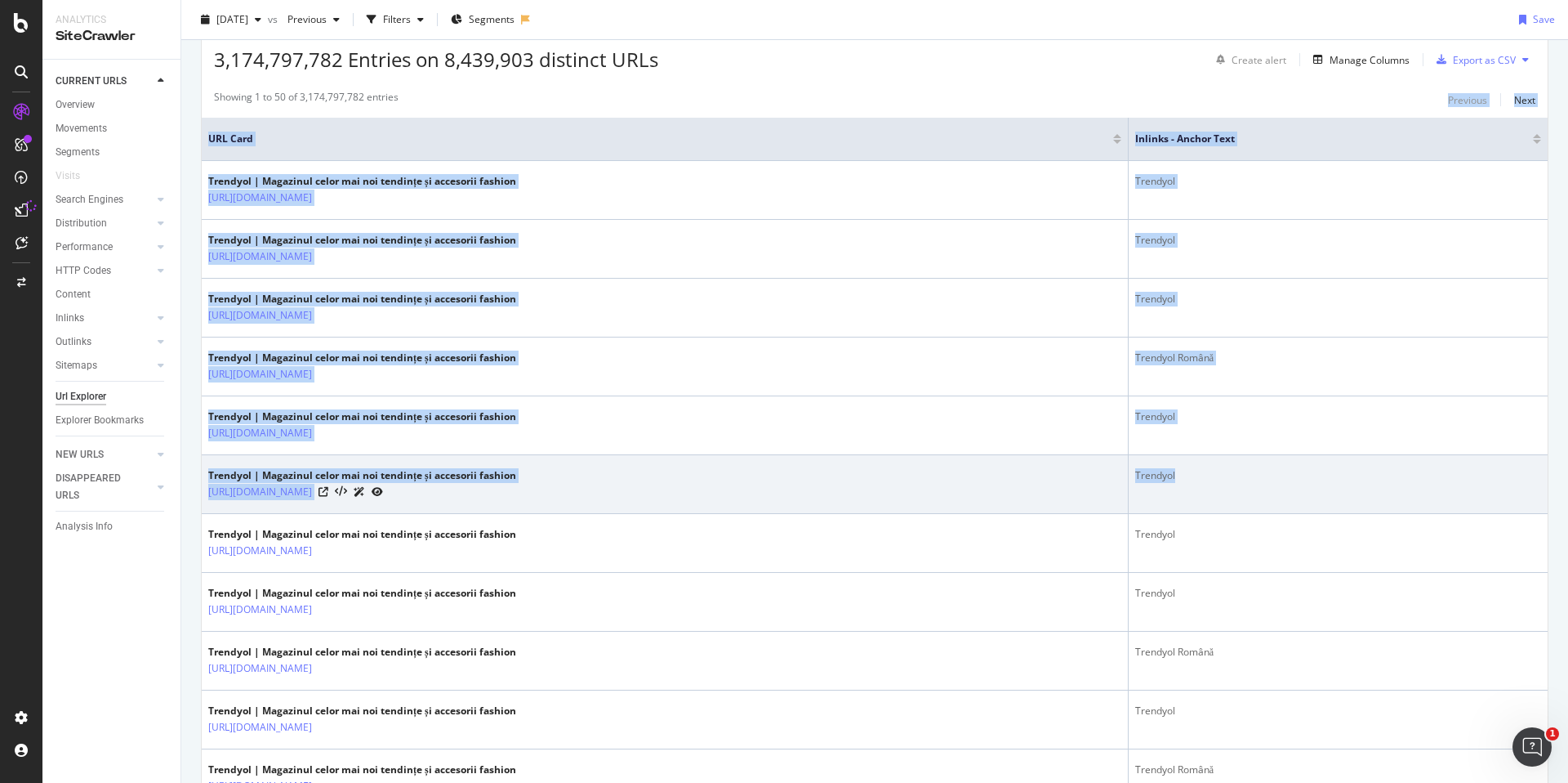
drag, startPoint x: 196, startPoint y: 111, endPoint x: 1183, endPoint y: 472, distance: 1050.9
copy div "Previous Next URL Card Inlinks - Anchor Text Trendyol | Magazinul celor mai noi…"
